Goal: Information Seeking & Learning: Learn about a topic

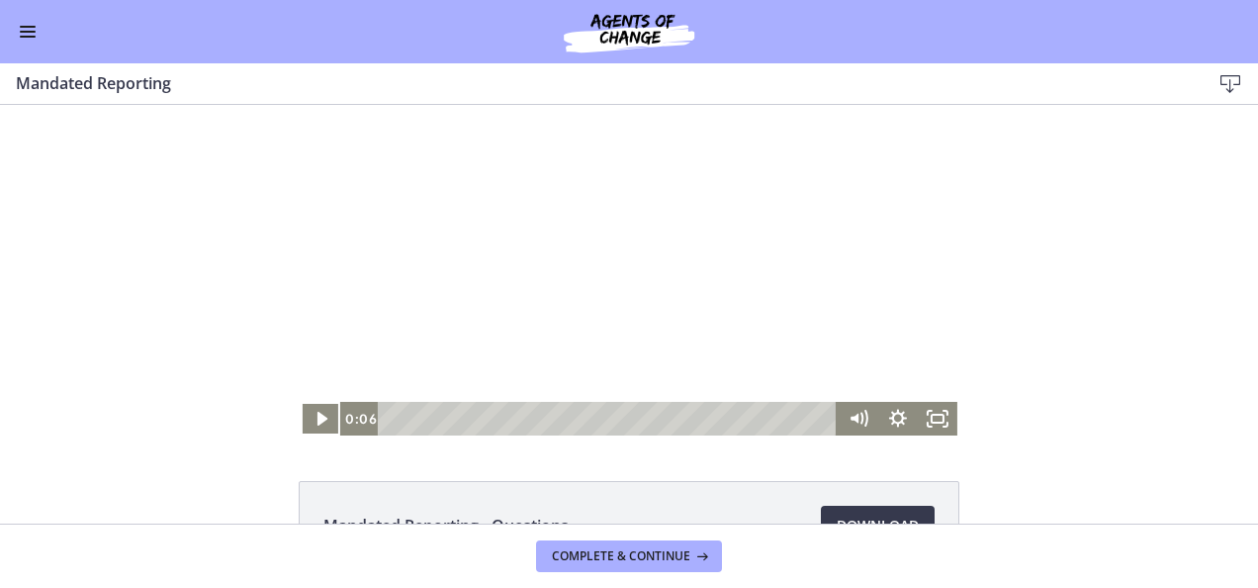
scroll to position [1925, 0]
click at [305, 417] on icon "Play Video" at bounding box center [323, 419] width 40 height 34
click at [928, 420] on icon "Fullscreen" at bounding box center [937, 419] width 47 height 41
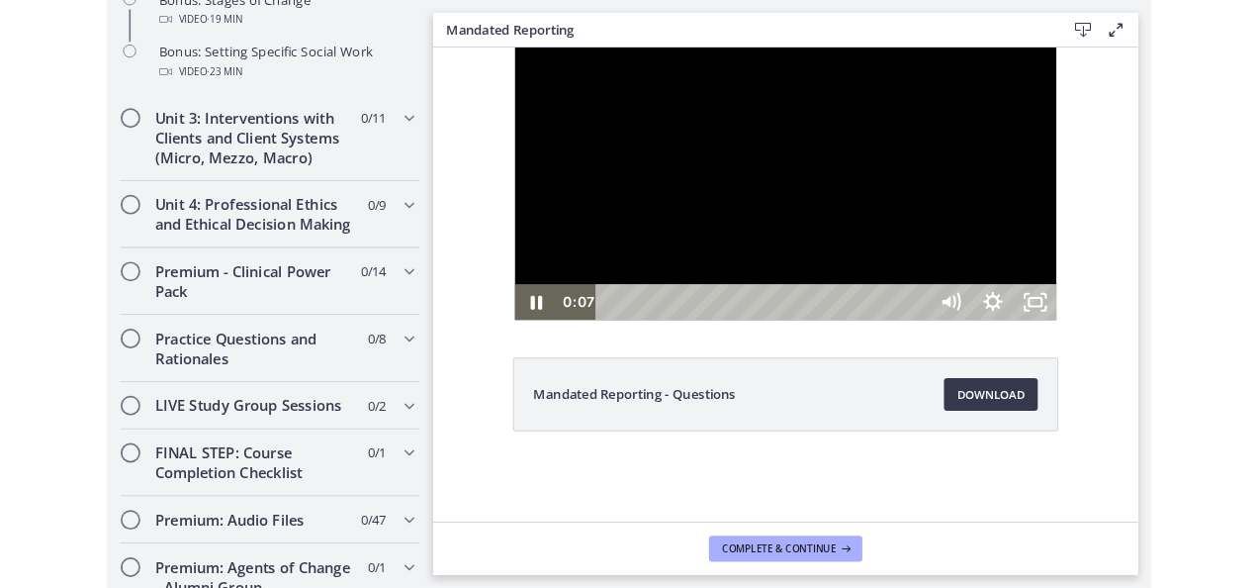
scroll to position [1929, 0]
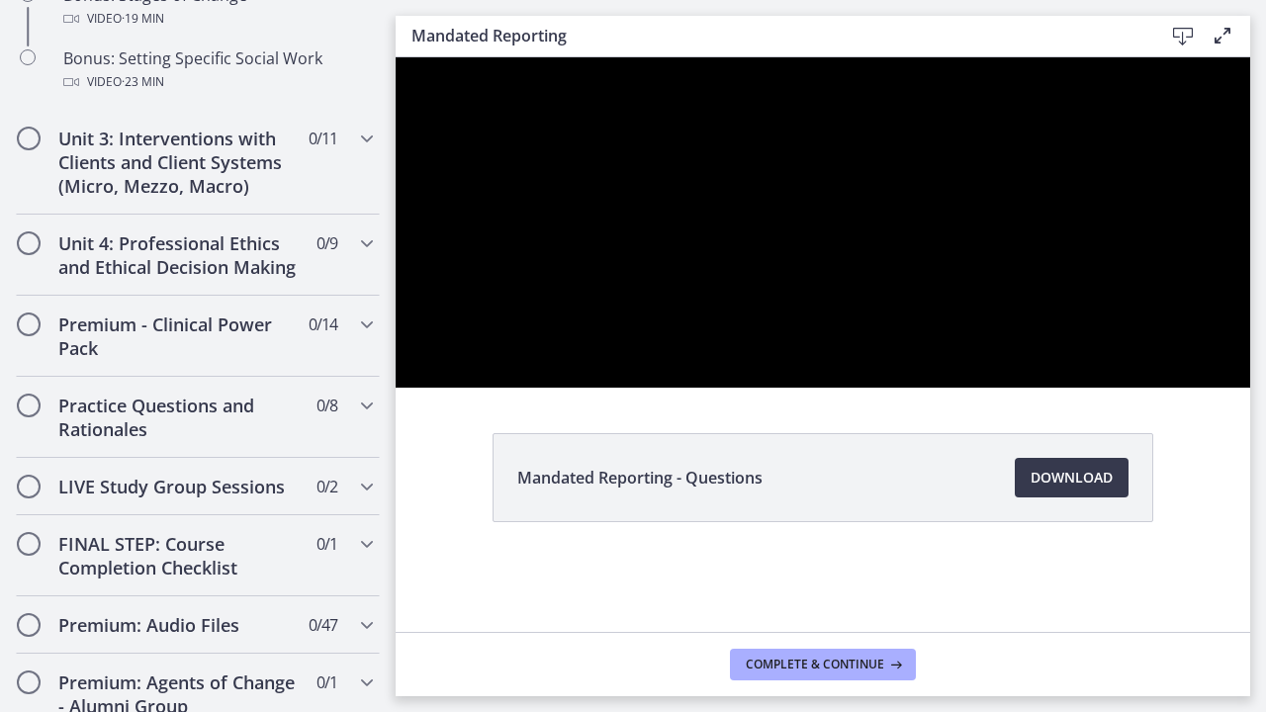
click at [1250, 388] on div at bounding box center [823, 222] width 855 height 330
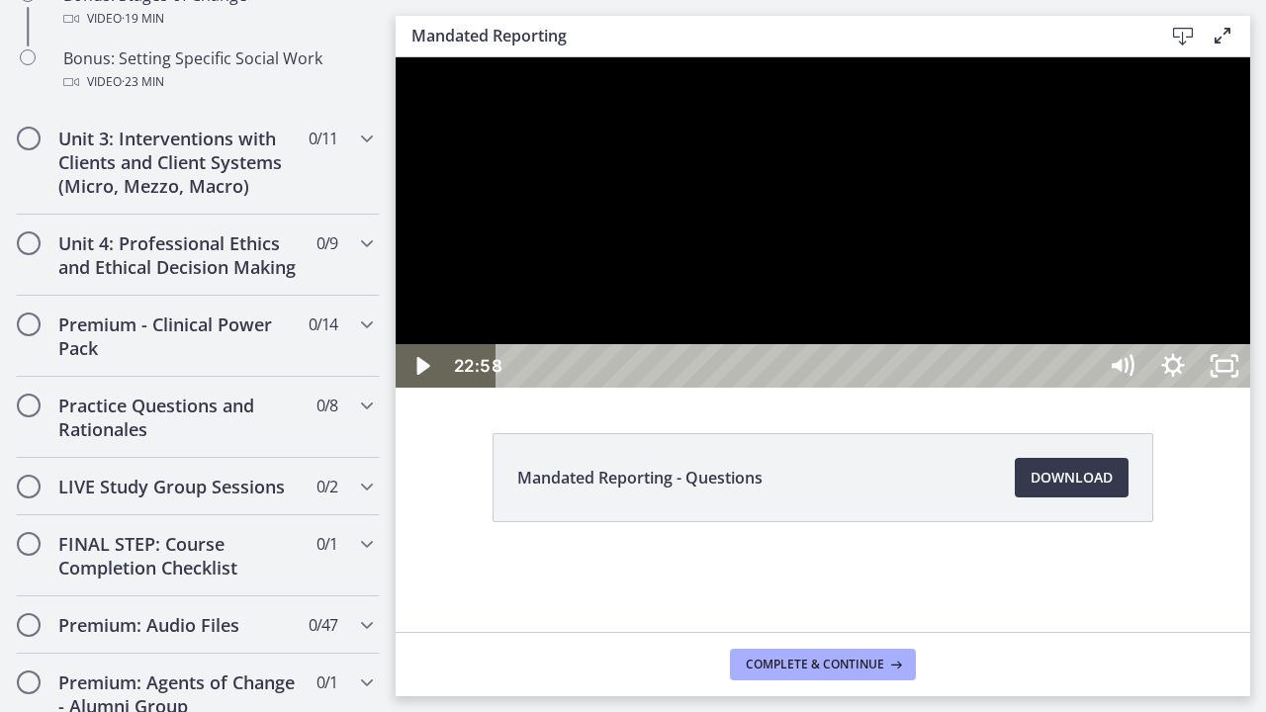
click at [1250, 388] on div at bounding box center [823, 222] width 855 height 330
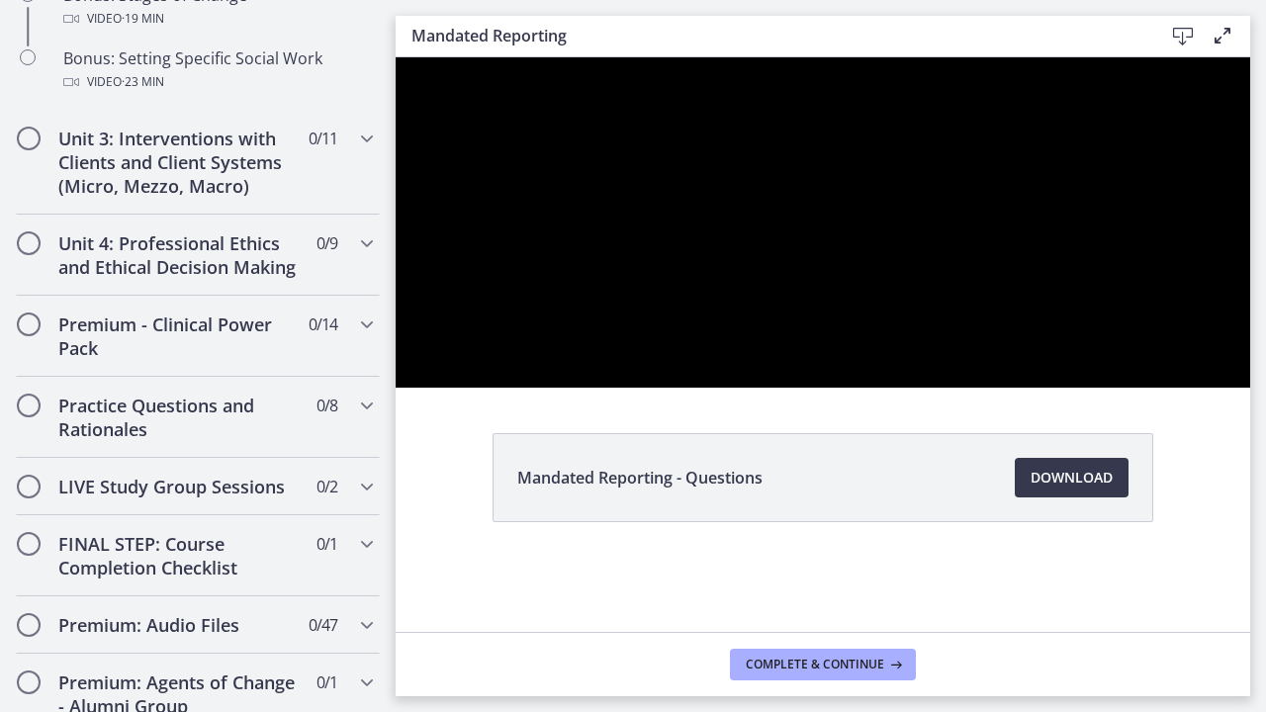
click at [1250, 388] on div at bounding box center [823, 222] width 855 height 330
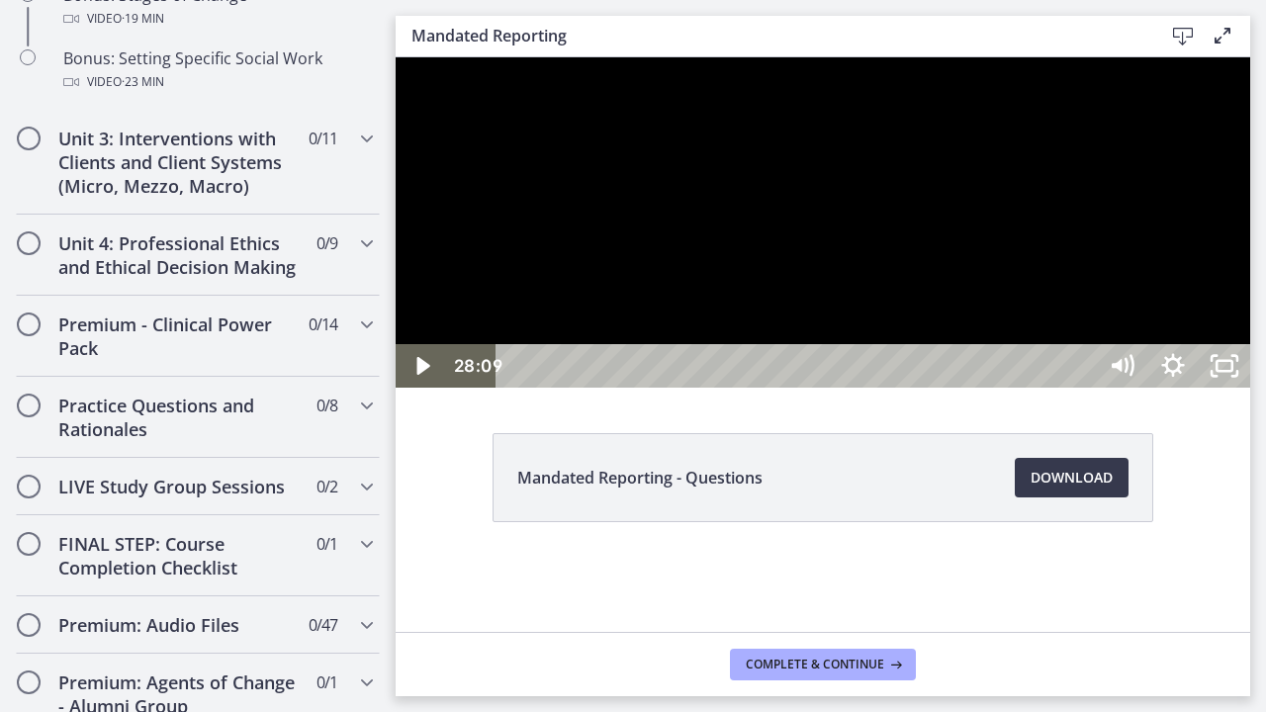
click at [1250, 388] on div at bounding box center [823, 222] width 855 height 330
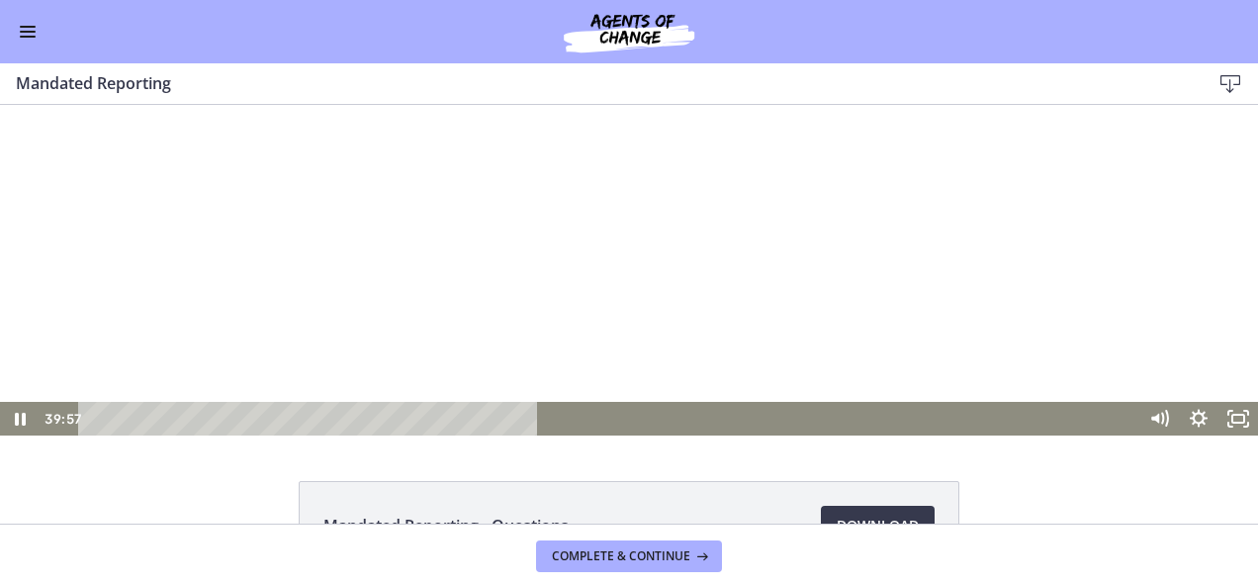
scroll to position [1924, 0]
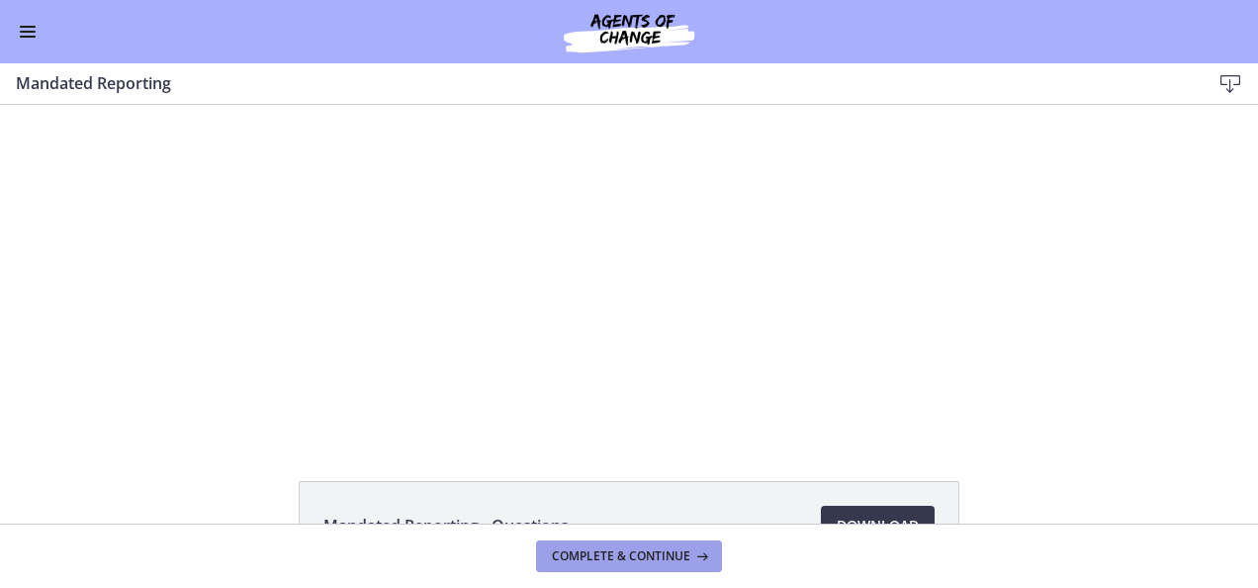
click at [665, 550] on span "Complete & continue" at bounding box center [621, 556] width 139 height 16
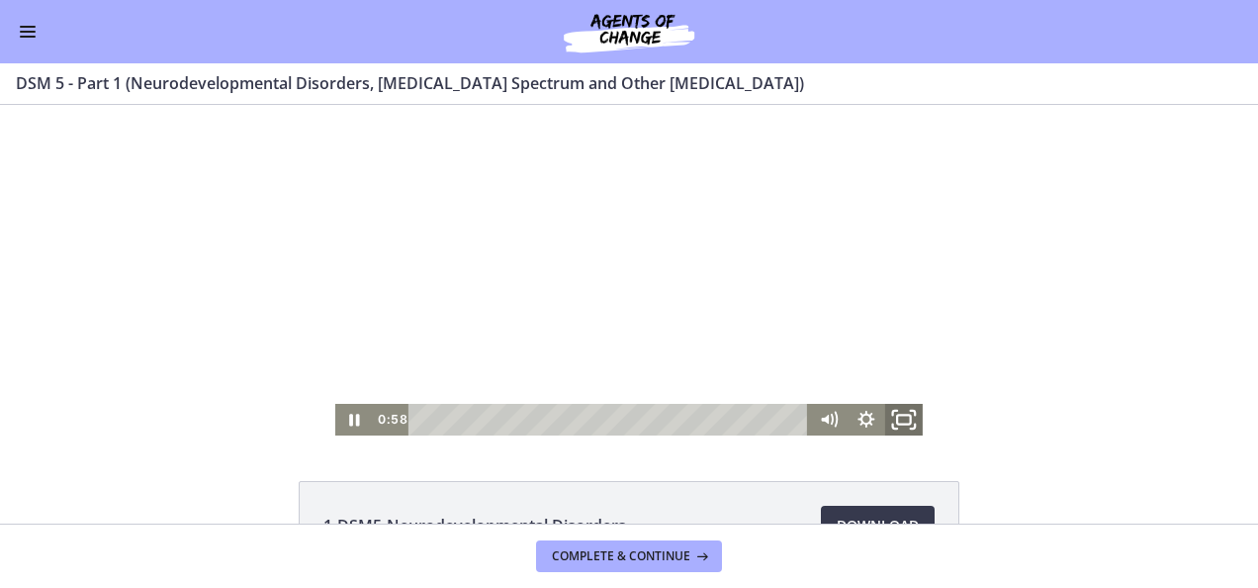
click at [897, 410] on icon "Fullscreen" at bounding box center [904, 420] width 46 height 38
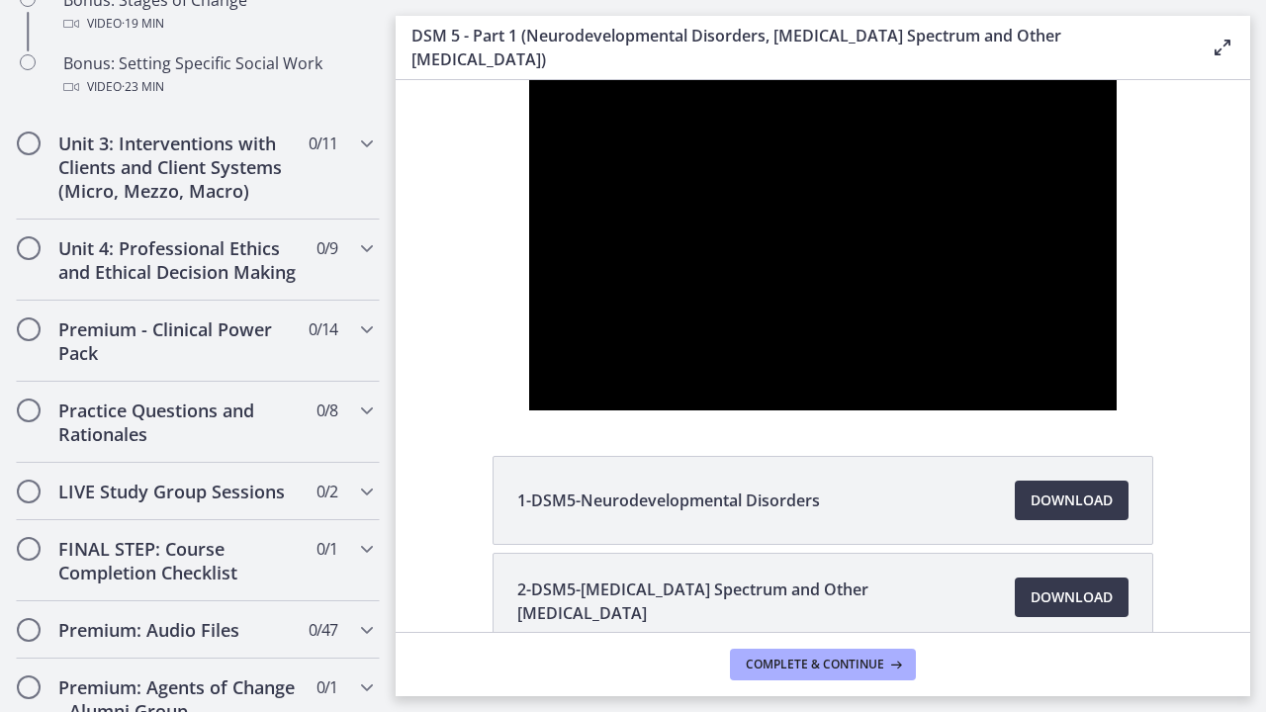
scroll to position [1927, 0]
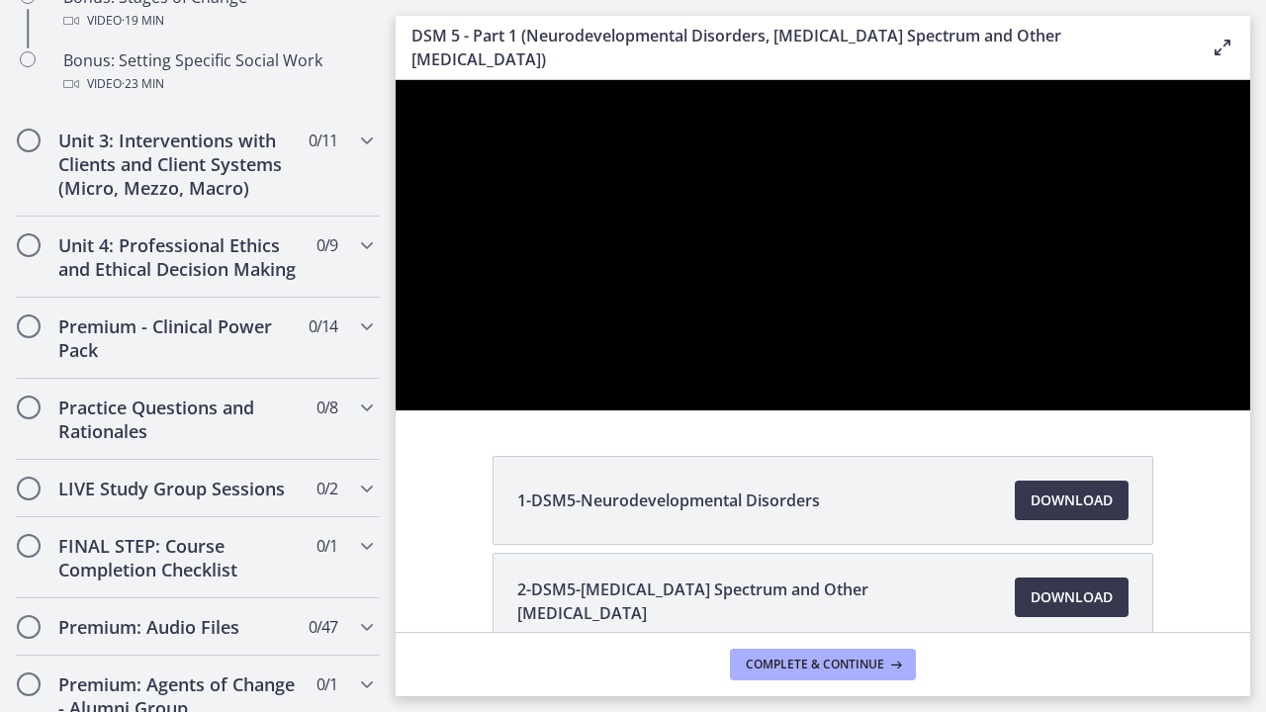
click at [1250, 411] on div at bounding box center [823, 245] width 855 height 330
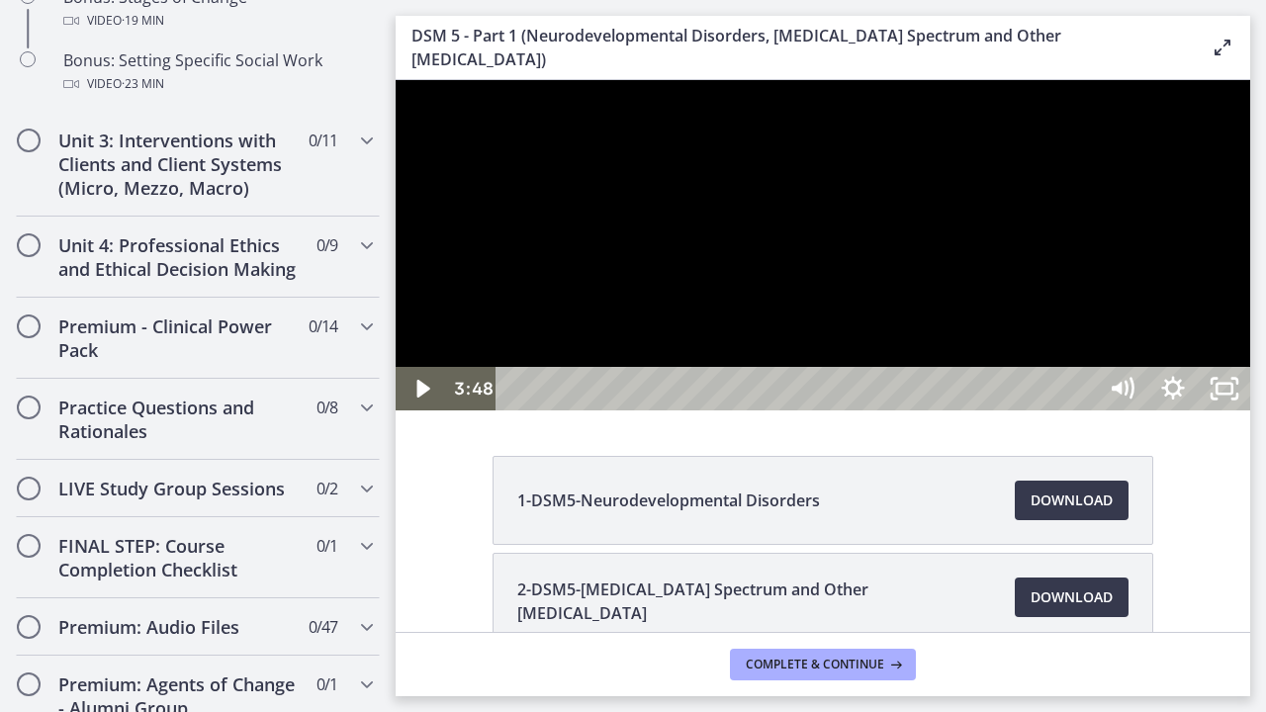
click at [1250, 411] on div at bounding box center [823, 245] width 855 height 330
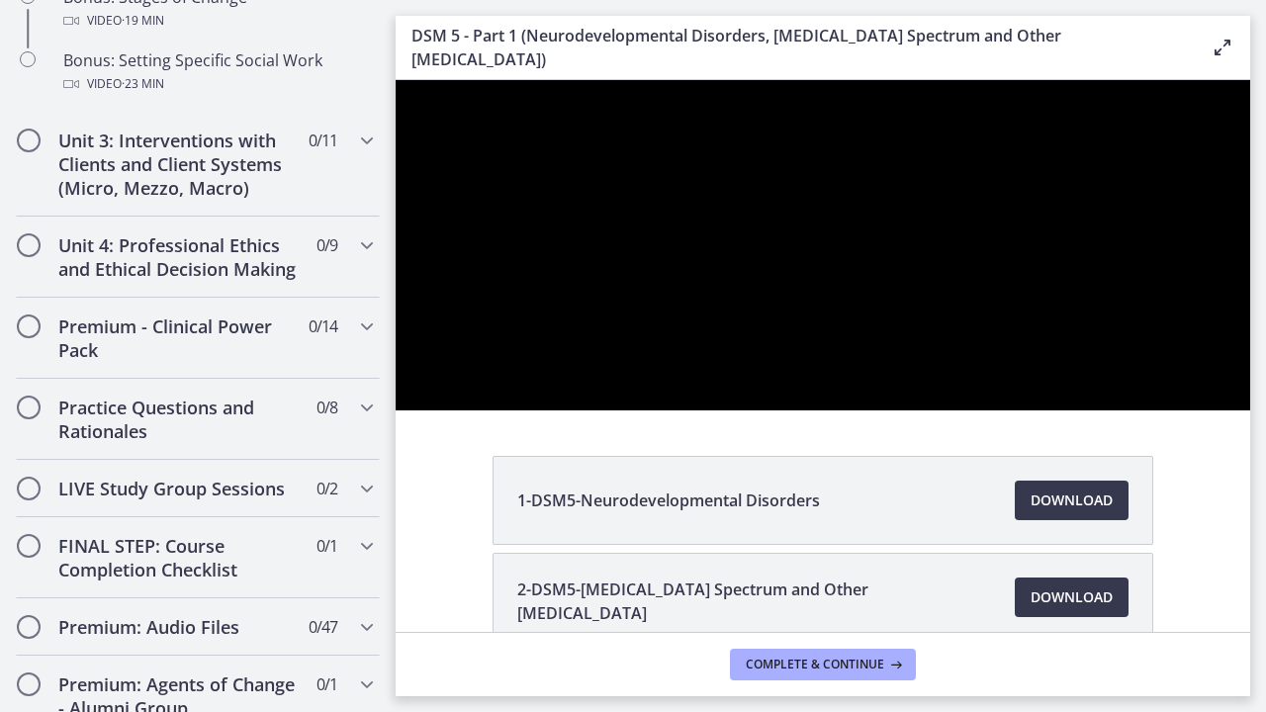
click at [1070, 411] on div at bounding box center [823, 245] width 855 height 330
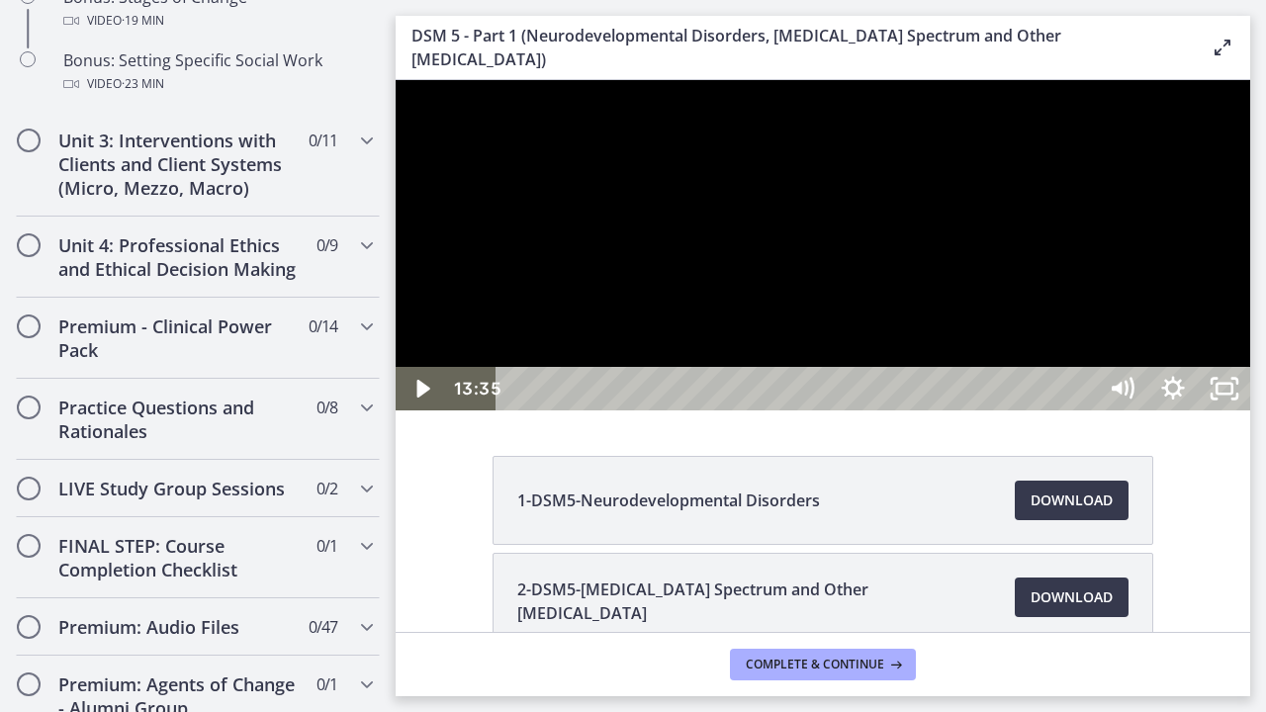
click at [1130, 411] on div at bounding box center [823, 245] width 855 height 330
click at [1250, 411] on div at bounding box center [823, 245] width 855 height 330
